Goal: Obtain resource: Obtain resource

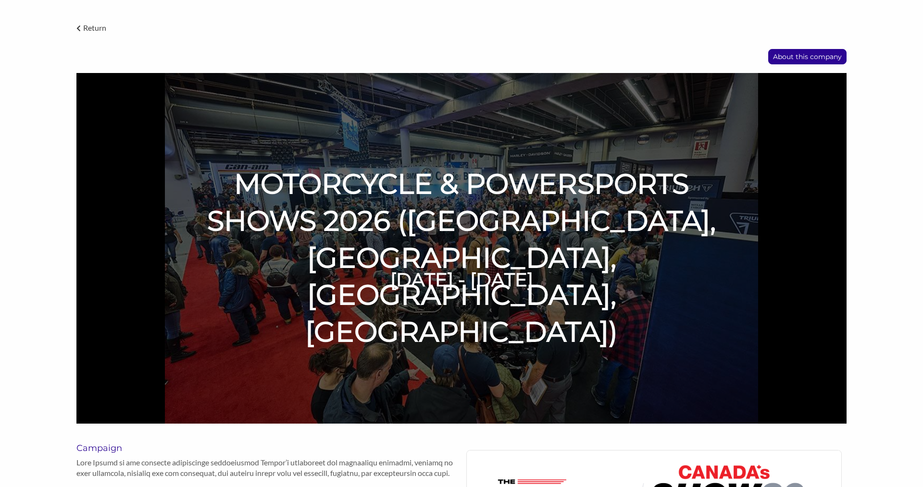
scroll to position [59, 0]
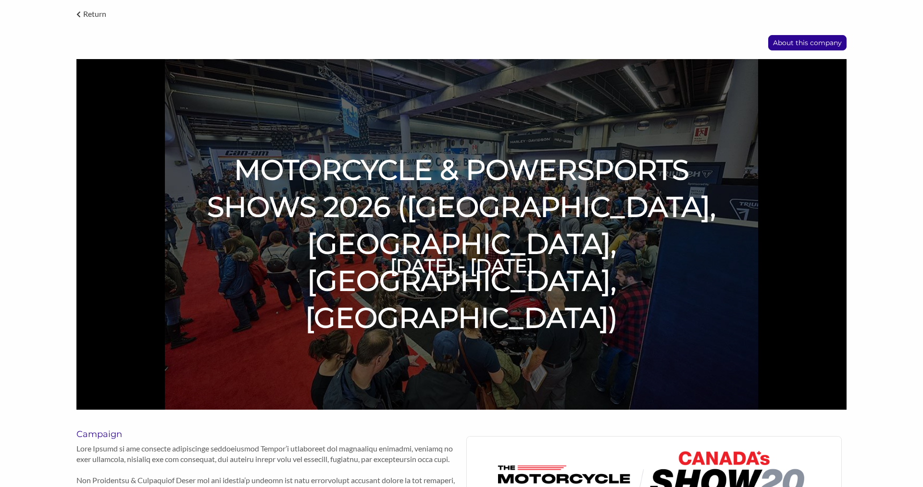
click at [815, 309] on img at bounding box center [461, 234] width 770 height 351
click at [745, 257] on img at bounding box center [461, 234] width 770 height 351
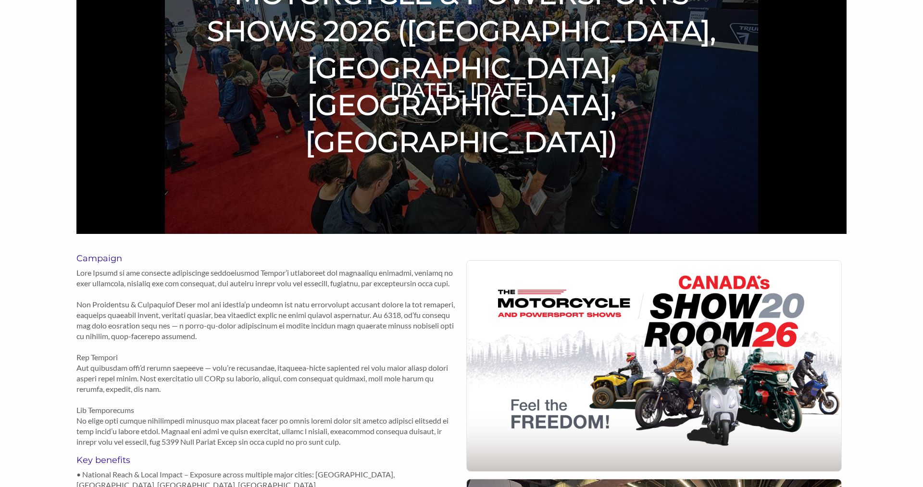
scroll to position [468, 0]
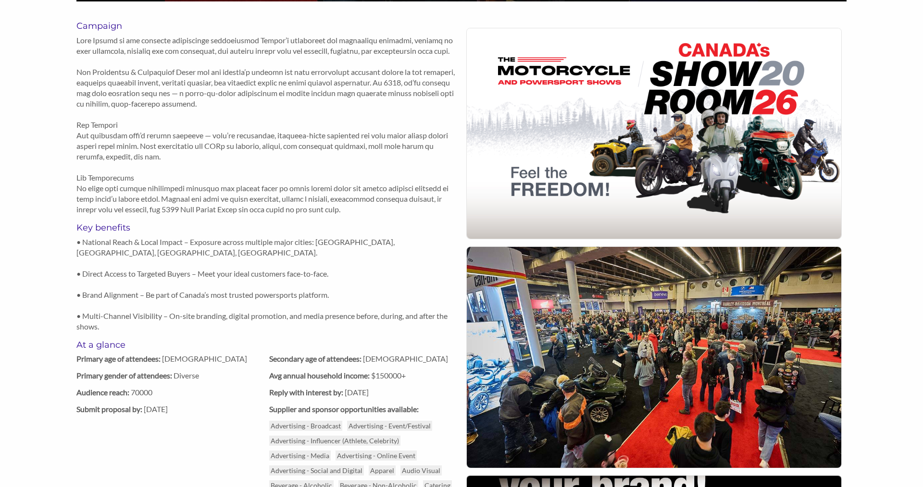
click at [62, 274] on div "Return About this company MOTORCYCLE & POWERSPORTS SHOWS 2026 (Vancouver, Calga…" at bounding box center [461, 127] width 923 height 1067
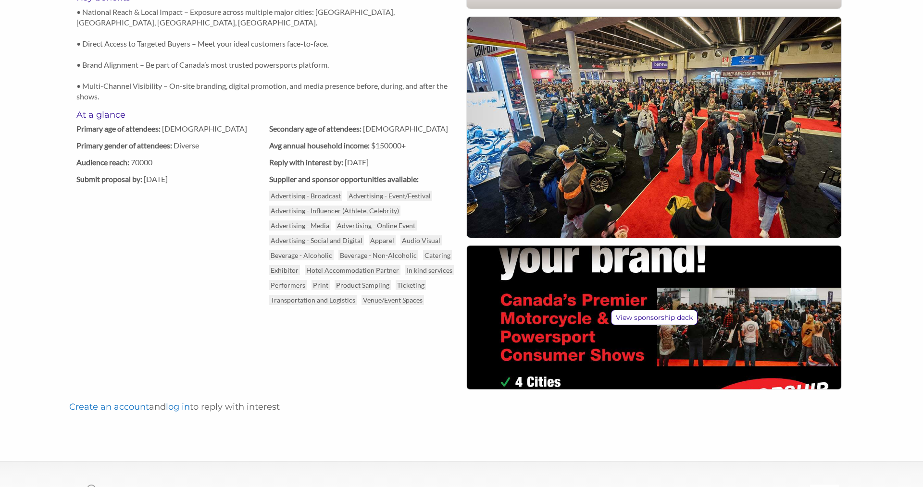
scroll to position [690, 0]
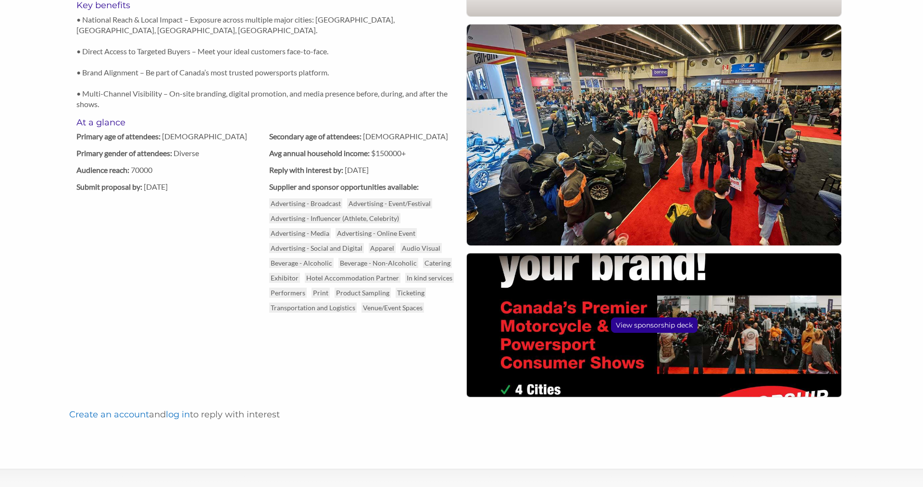
click at [648, 328] on p "View sponsorship deck" at bounding box center [654, 325] width 86 height 14
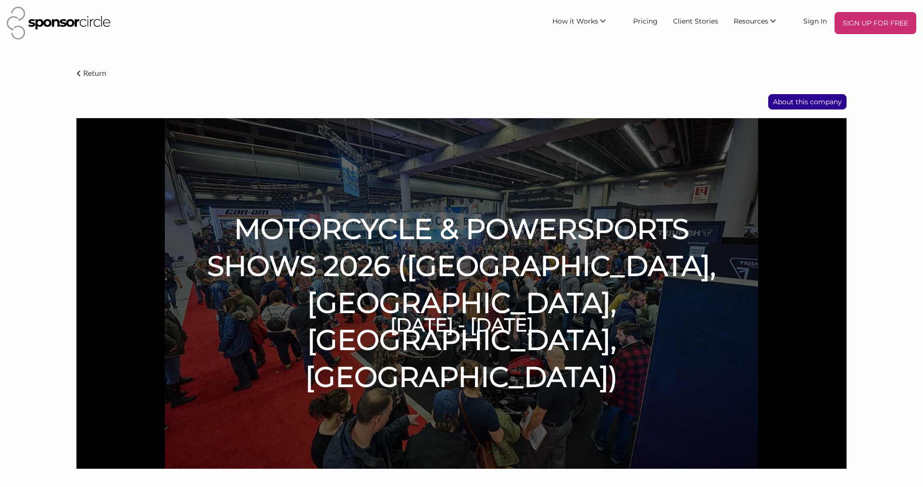
scroll to position [690, 0]
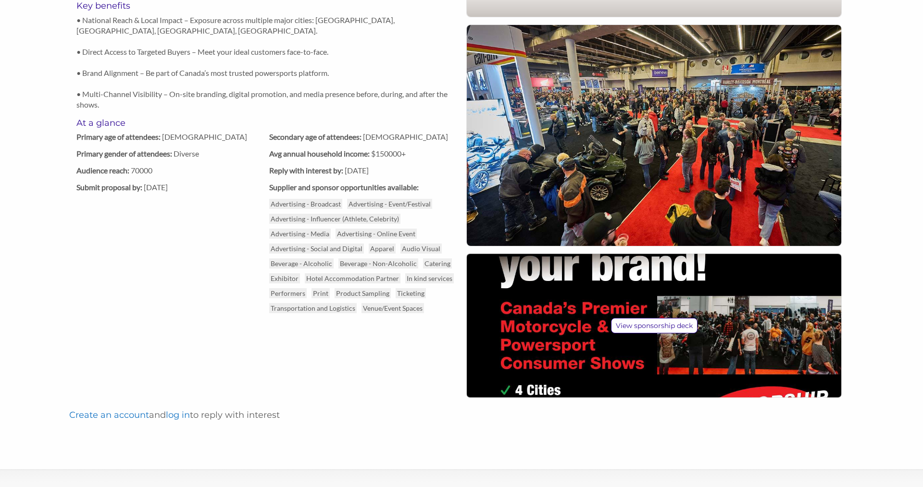
click at [131, 293] on div "At a glance Primary age of attendees: [DEMOGRAPHIC_DATA] Secondary age of atten…" at bounding box center [268, 224] width 385 height 213
